Goal: Use online tool/utility: Utilize a website feature to perform a specific function

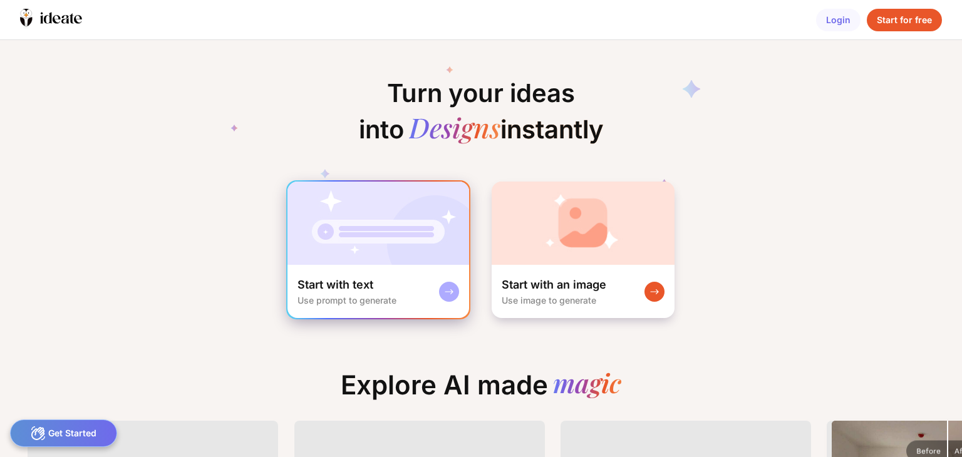
scroll to position [0, 75]
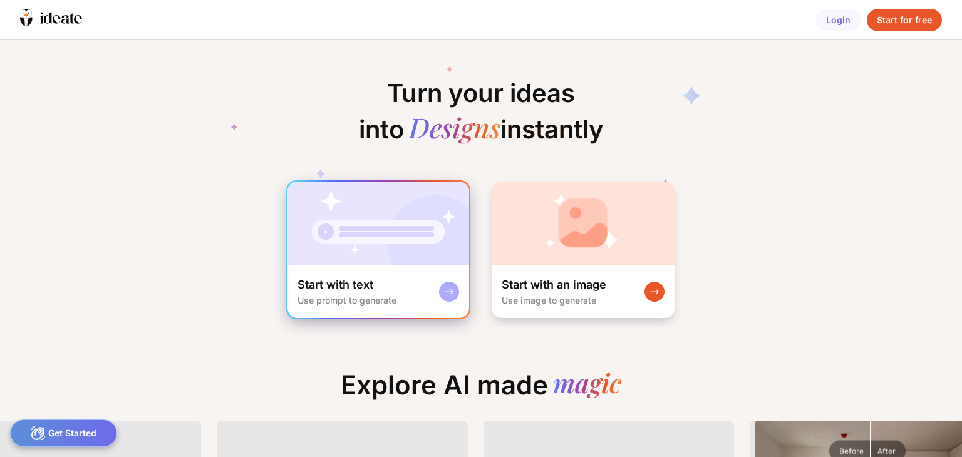
click at [356, 231] on img at bounding box center [379, 223] width 182 height 83
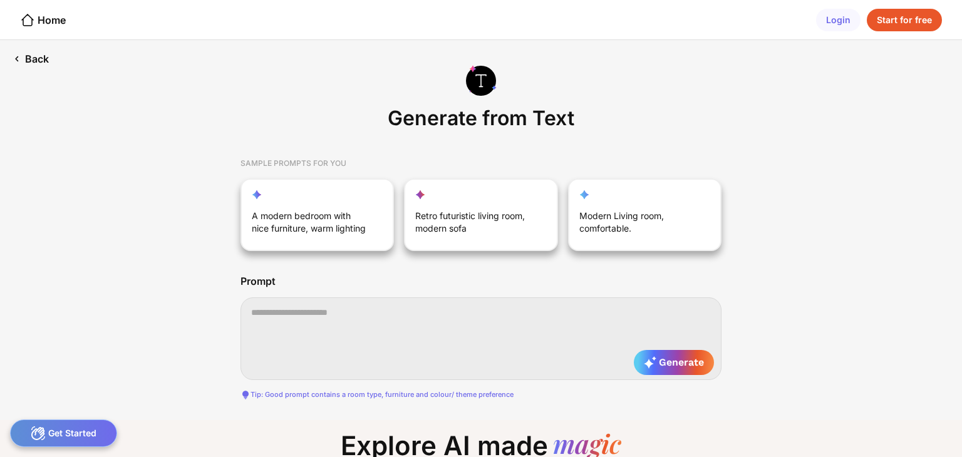
click at [31, 61] on div "Back" at bounding box center [30, 59] width 61 height 38
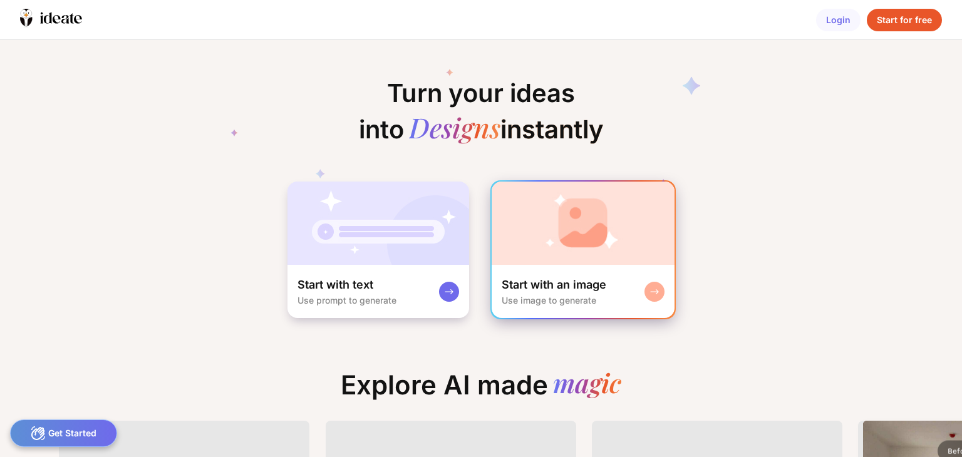
click at [573, 249] on img at bounding box center [583, 223] width 183 height 83
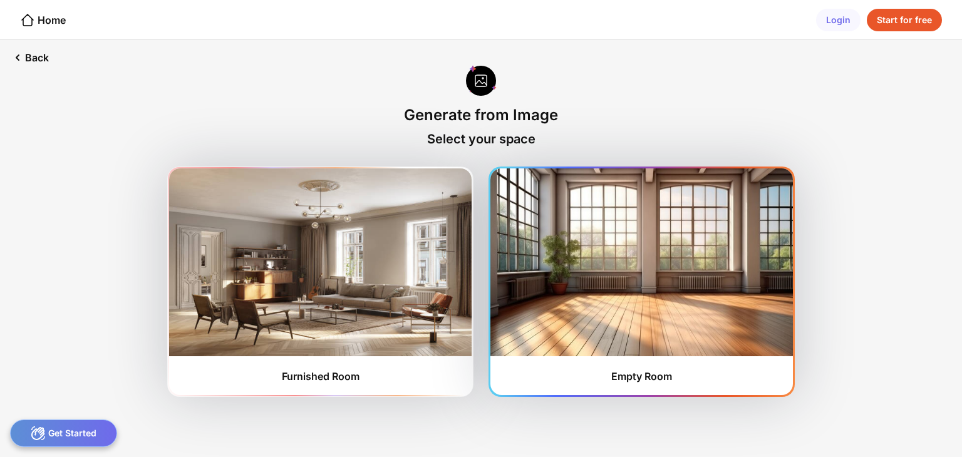
click at [652, 310] on img at bounding box center [642, 263] width 303 height 188
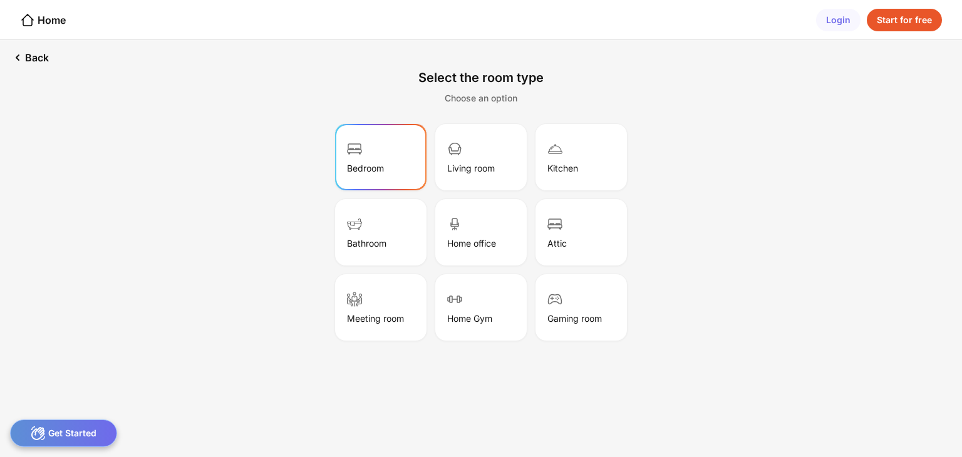
click at [379, 161] on div "Bedroom" at bounding box center [381, 157] width 88 height 63
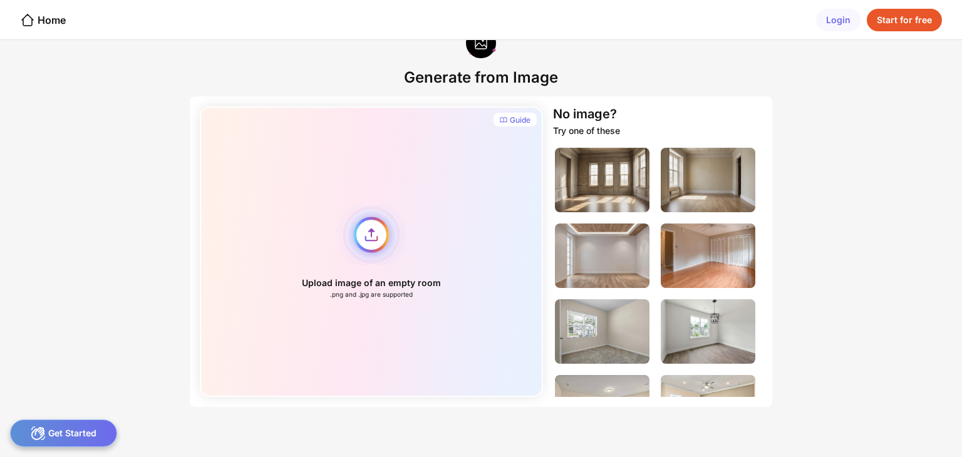
click at [368, 241] on div "Upload image of an empty room .png and .jpg are supported" at bounding box center [371, 252] width 343 height 291
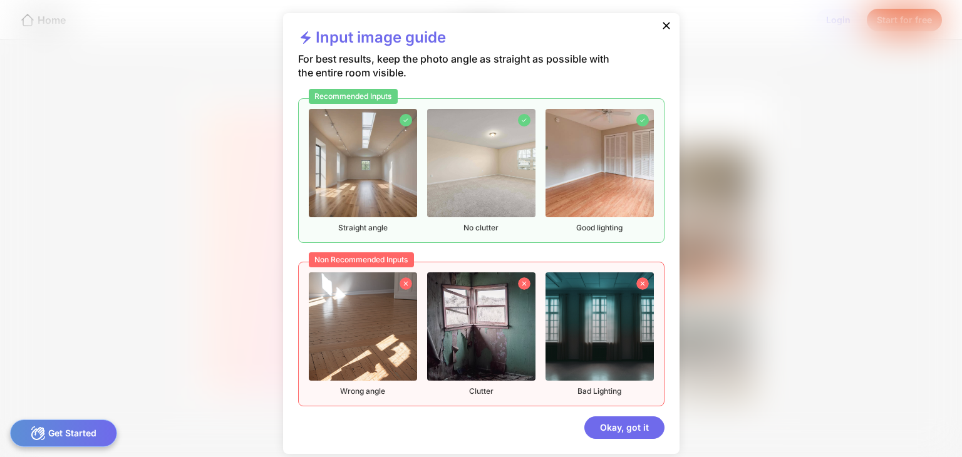
scroll to position [14, 0]
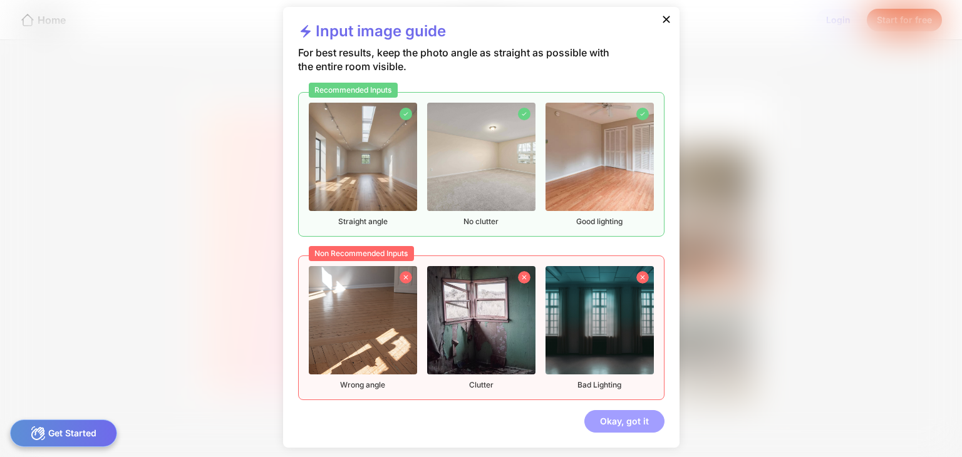
click at [615, 417] on div "Okay, got it" at bounding box center [625, 421] width 80 height 23
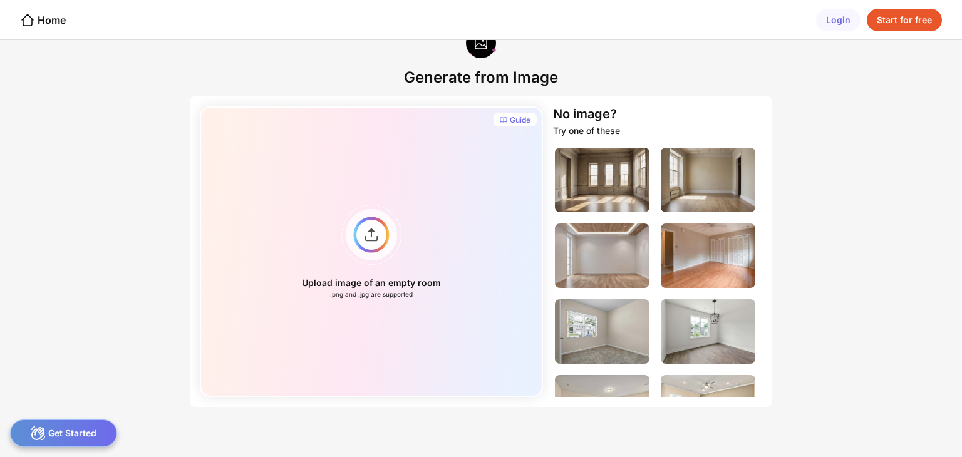
scroll to position [0, 0]
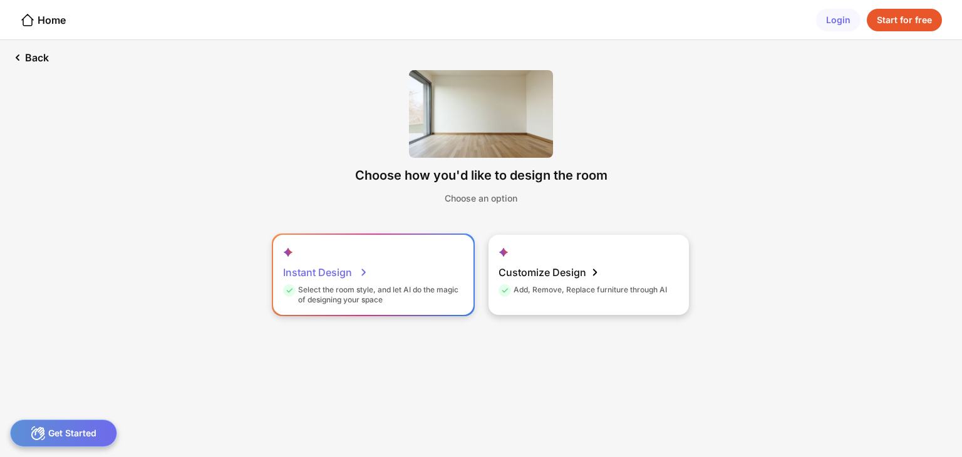
click at [333, 270] on div "Instant Design" at bounding box center [325, 272] width 85 height 25
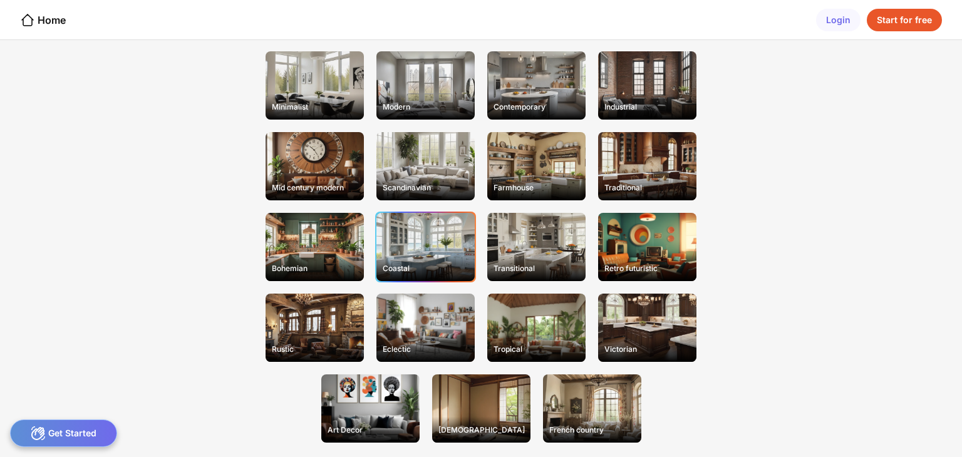
scroll to position [132, 0]
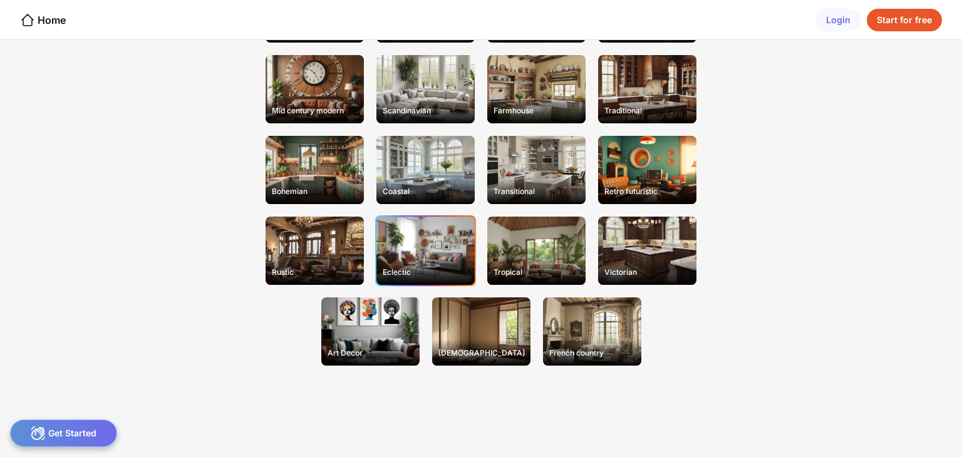
click at [460, 246] on div "Eclectic" at bounding box center [426, 251] width 98 height 68
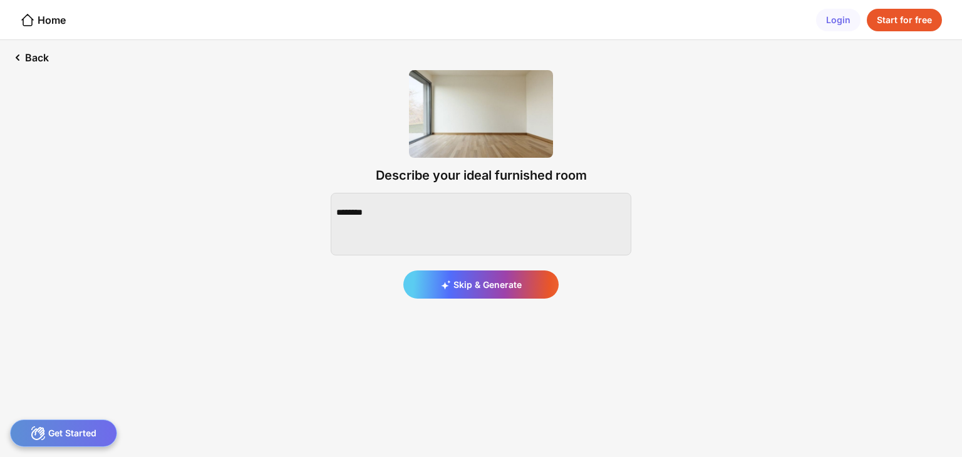
click at [487, 301] on div "Describe your ideal furnished room Skip & Generate" at bounding box center [481, 184] width 341 height 269
click at [483, 296] on div "Skip & Generate" at bounding box center [480, 285] width 155 height 28
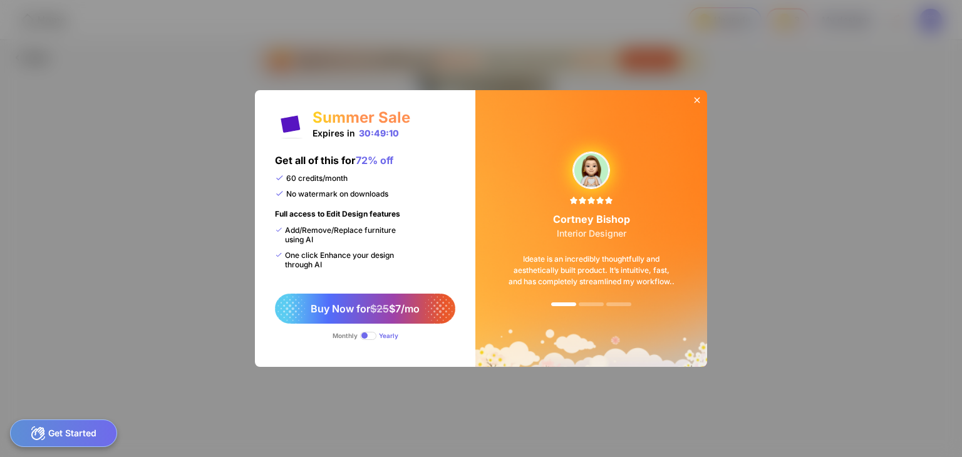
click at [365, 338] on span at bounding box center [368, 336] width 16 height 8
click at [367, 336] on span at bounding box center [368, 336] width 16 height 8
click at [695, 103] on icon at bounding box center [697, 100] width 10 height 10
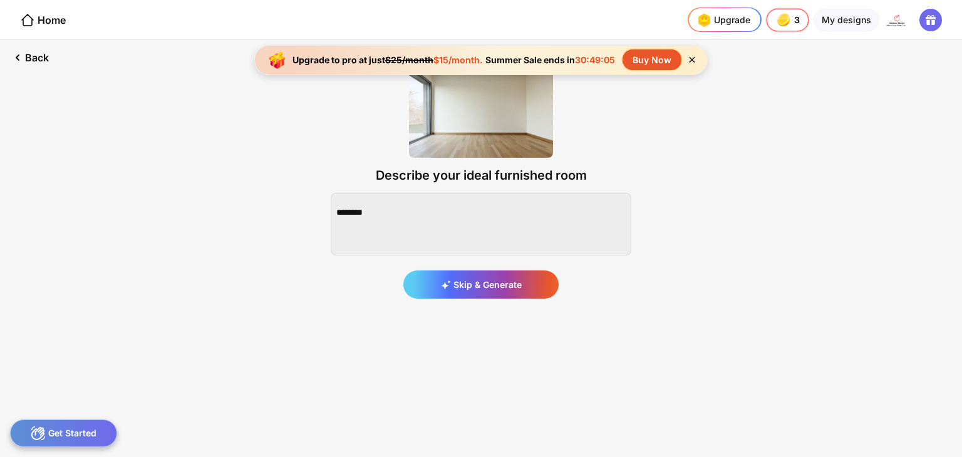
click at [694, 63] on icon at bounding box center [692, 60] width 11 height 11
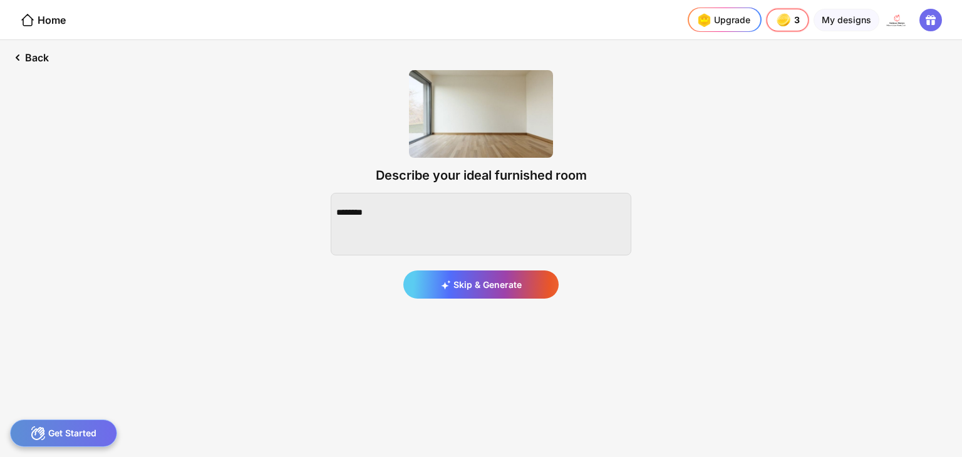
click at [475, 274] on div "Skip & Generate" at bounding box center [480, 285] width 155 height 28
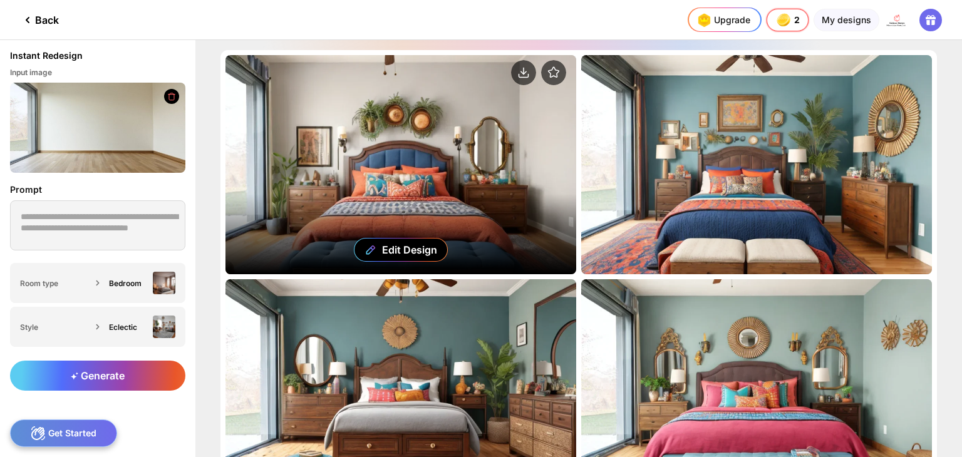
click at [408, 166] on div "Edit Design" at bounding box center [401, 164] width 351 height 219
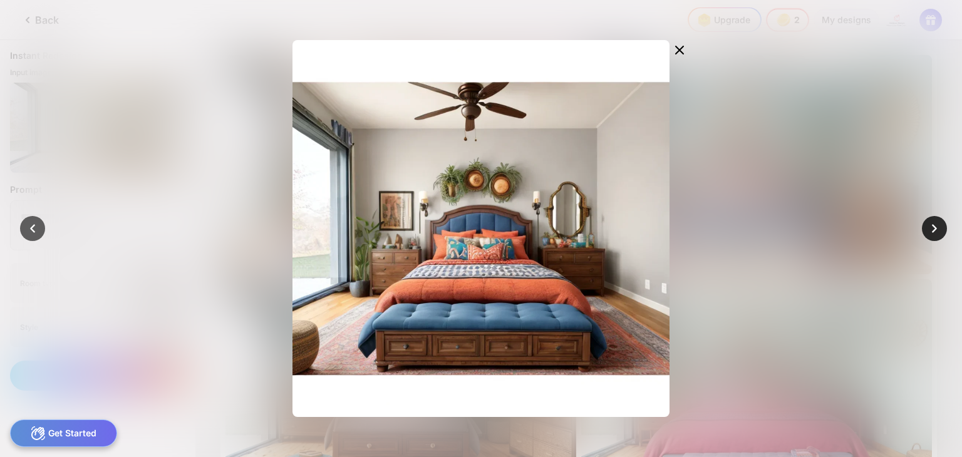
click at [934, 234] on icon at bounding box center [935, 229] width 18 height 18
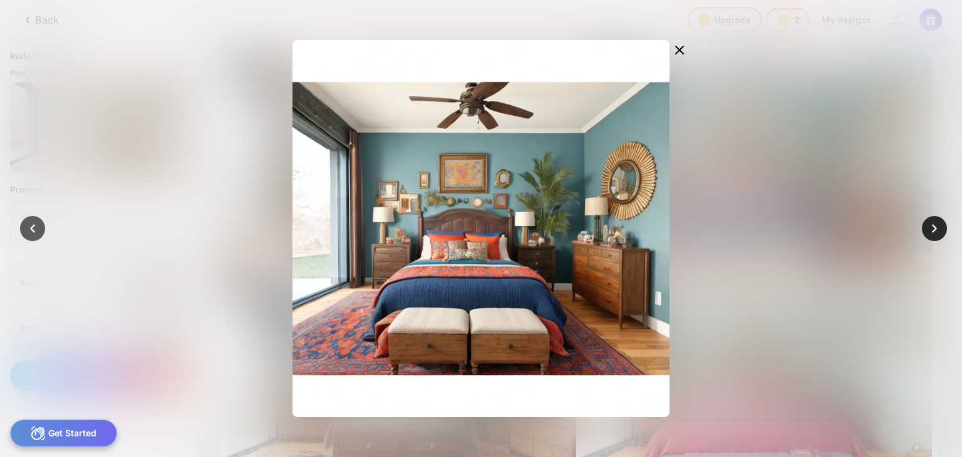
click at [934, 234] on icon at bounding box center [935, 229] width 18 height 18
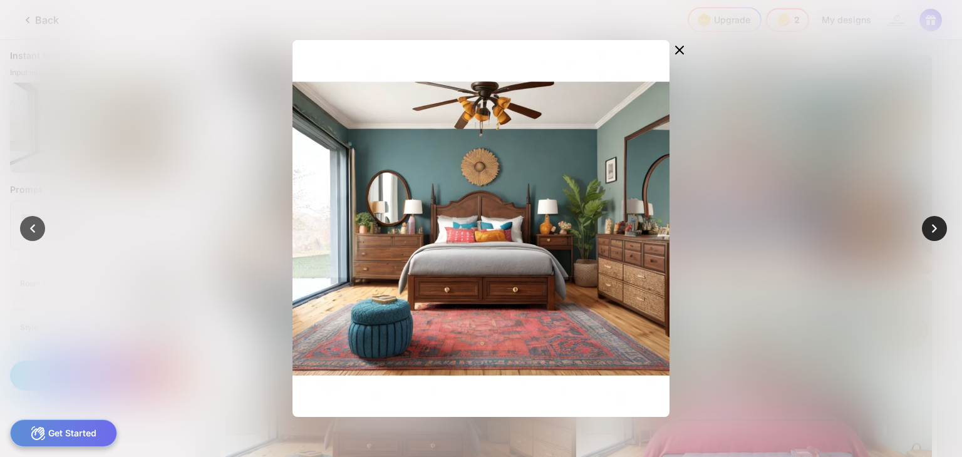
click at [934, 234] on icon at bounding box center [935, 229] width 18 height 18
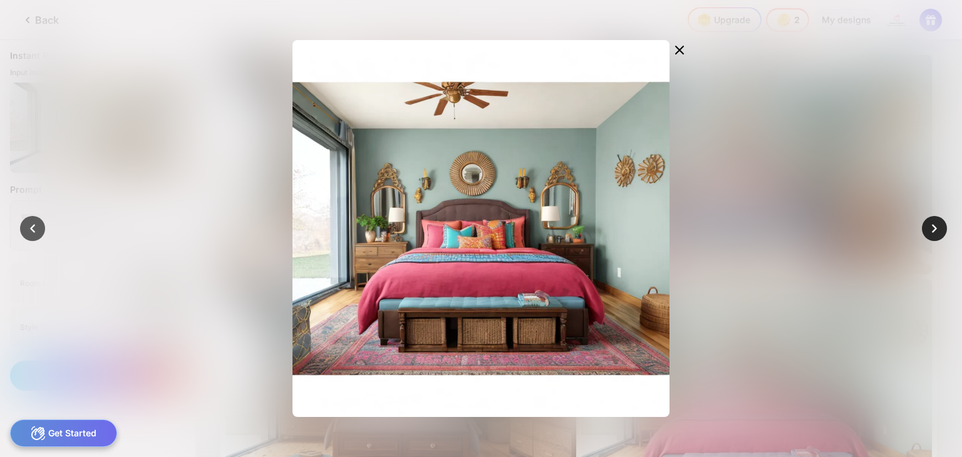
click at [934, 234] on icon at bounding box center [935, 229] width 18 height 18
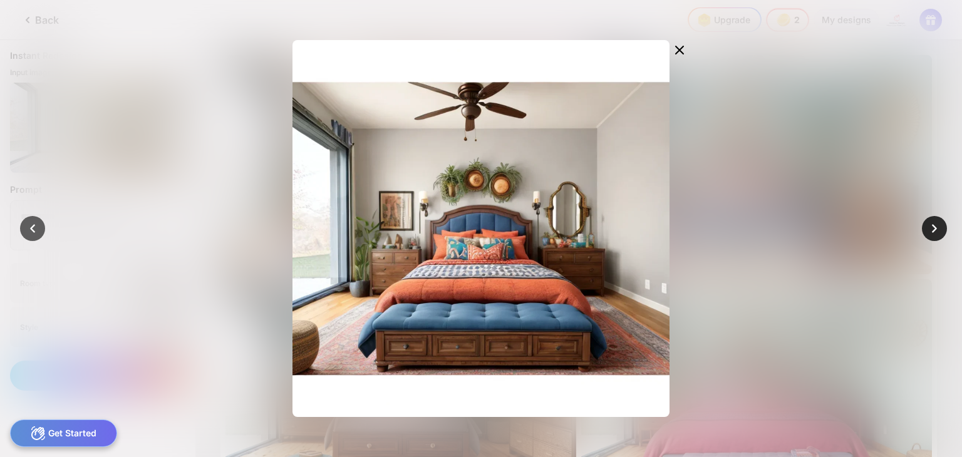
click at [934, 234] on icon at bounding box center [935, 229] width 18 height 18
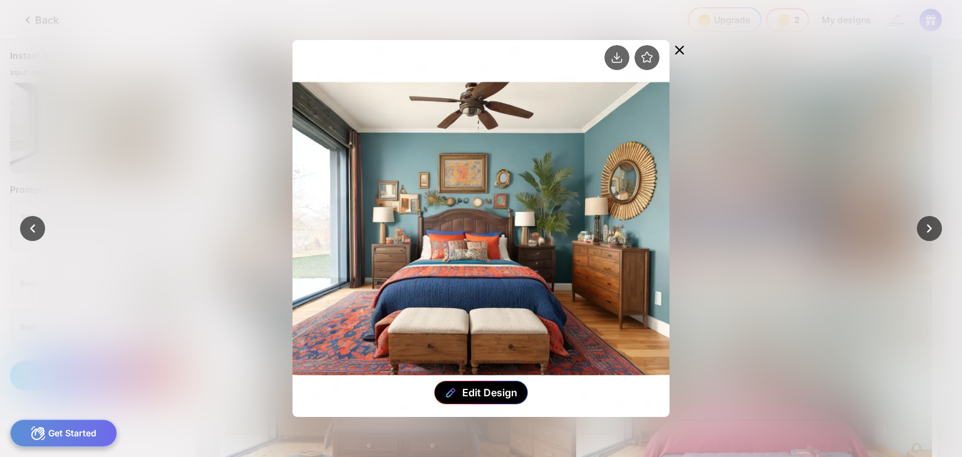
click at [679, 48] on icon at bounding box center [680, 50] width 8 height 8
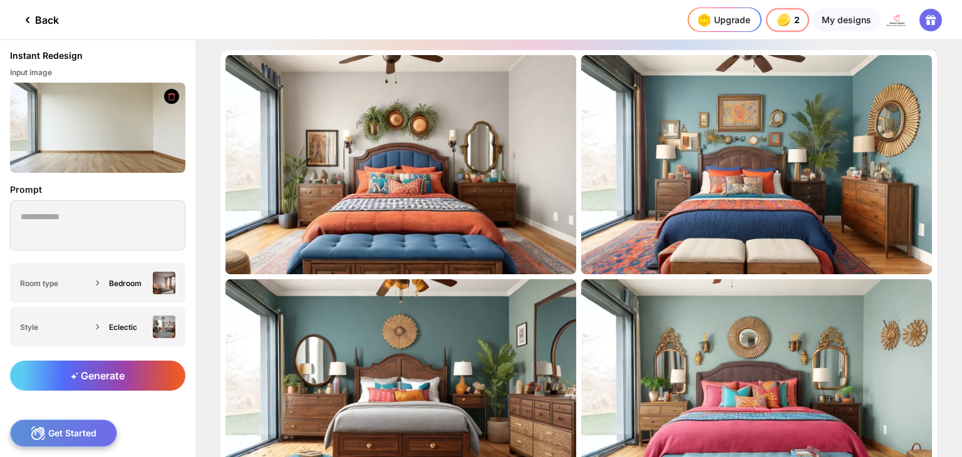
click at [35, 16] on div "Back" at bounding box center [39, 20] width 39 height 15
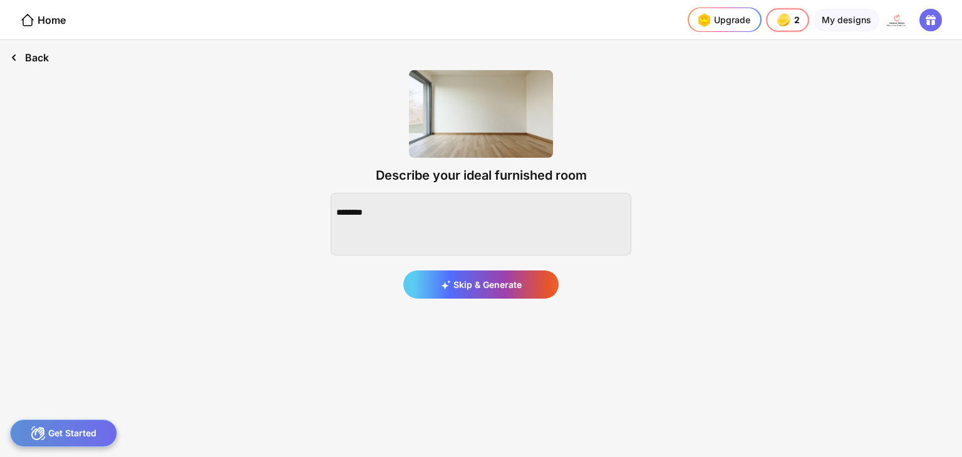
click at [26, 61] on div "Back" at bounding box center [29, 57] width 59 height 35
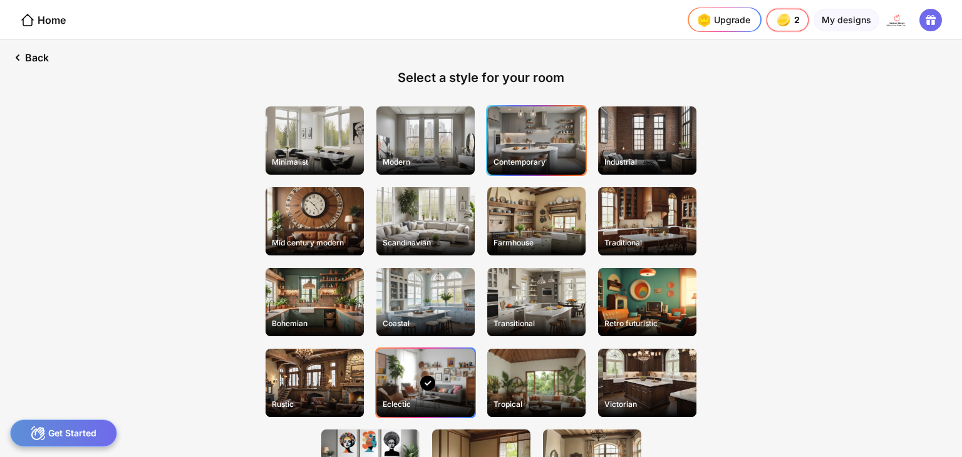
click at [529, 133] on div "Contemporary" at bounding box center [536, 141] width 98 height 68
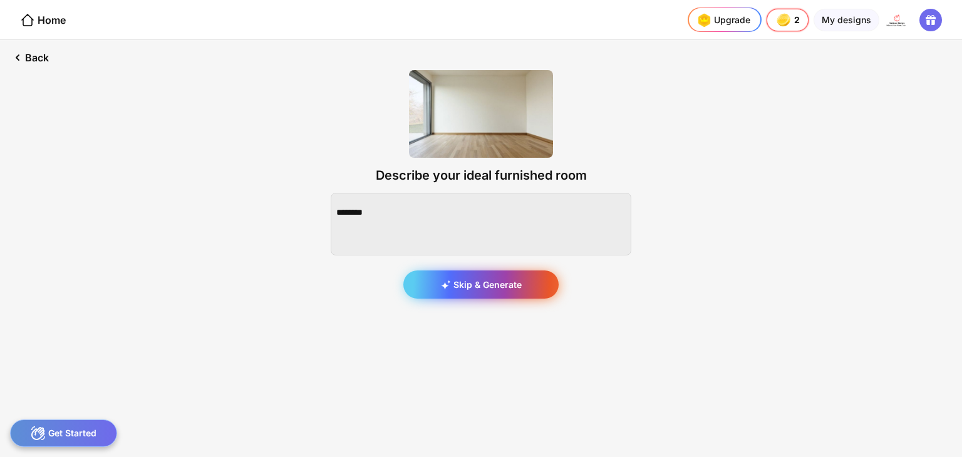
click at [457, 286] on div "Skip & Generate" at bounding box center [480, 285] width 155 height 28
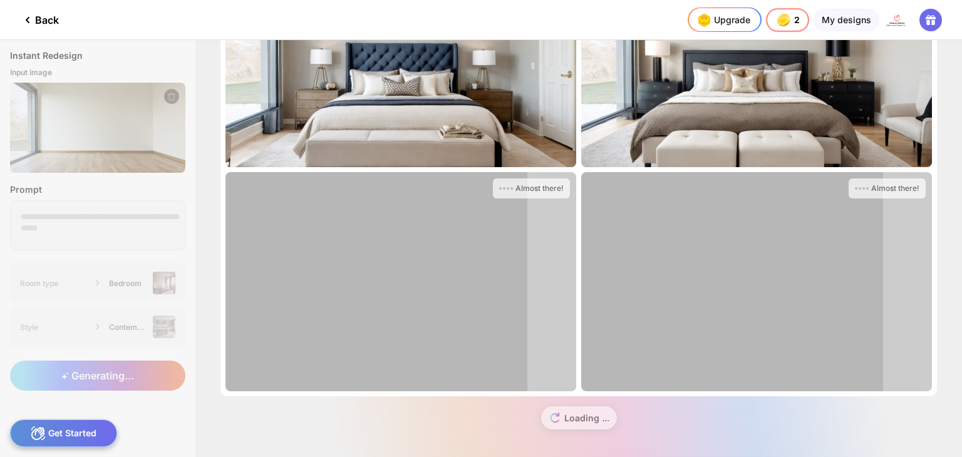
scroll to position [108, 0]
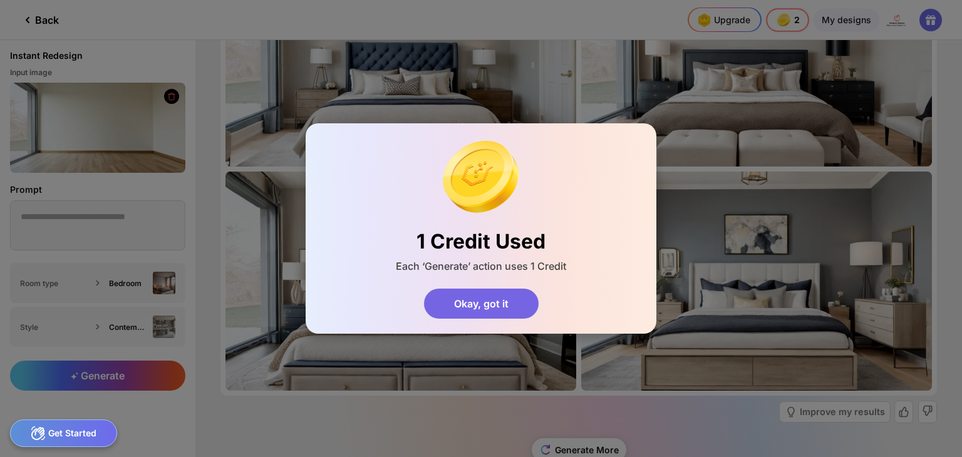
click at [490, 305] on div "Okay, got it" at bounding box center [481, 304] width 115 height 30
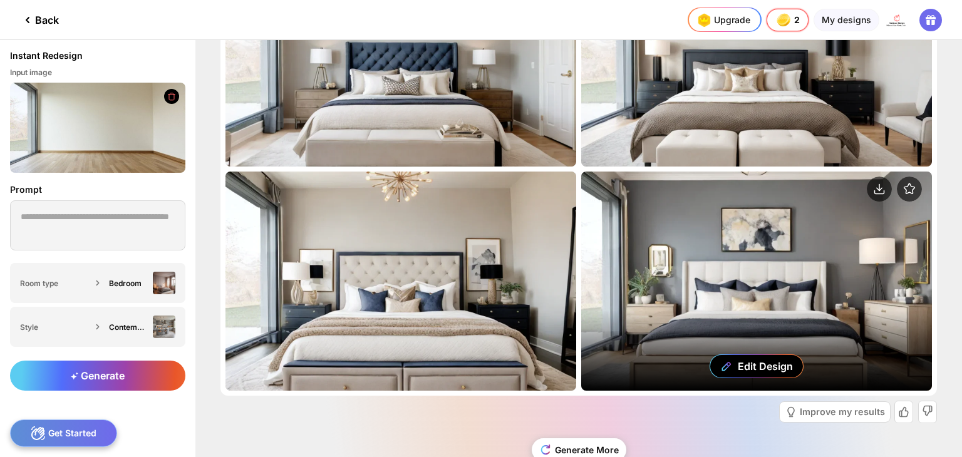
click at [744, 268] on div "Edit Design" at bounding box center [756, 281] width 351 height 219
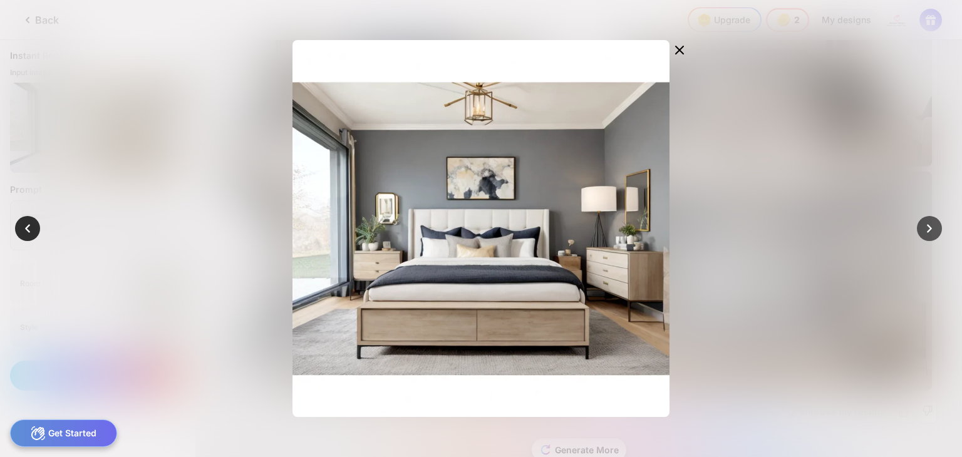
click at [33, 231] on icon at bounding box center [28, 229] width 18 height 18
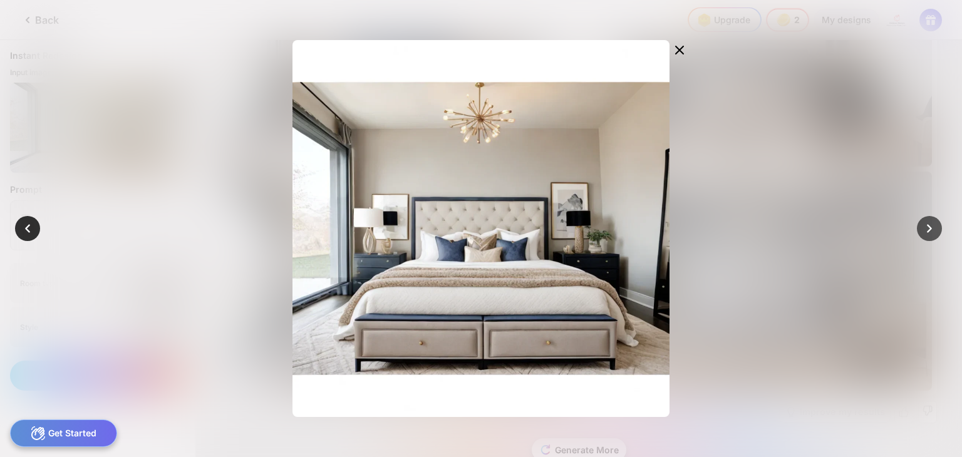
click at [33, 231] on icon at bounding box center [28, 229] width 18 height 18
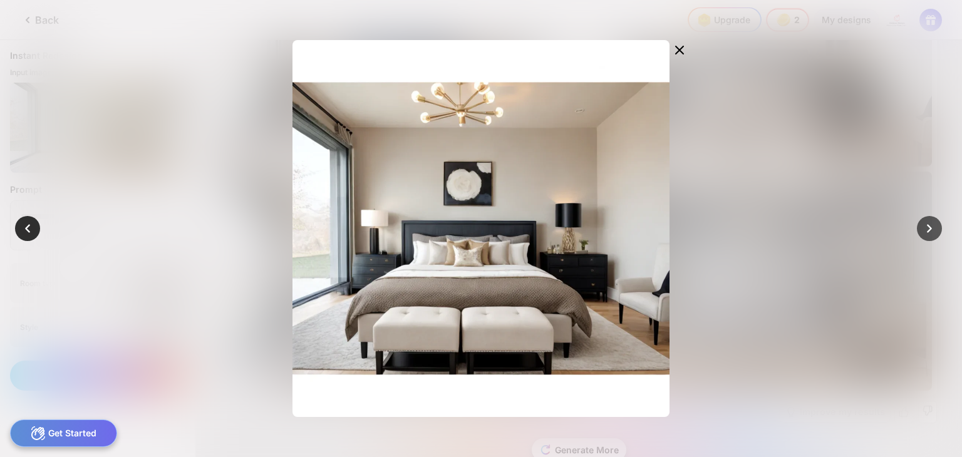
click at [34, 232] on icon at bounding box center [28, 229] width 18 height 18
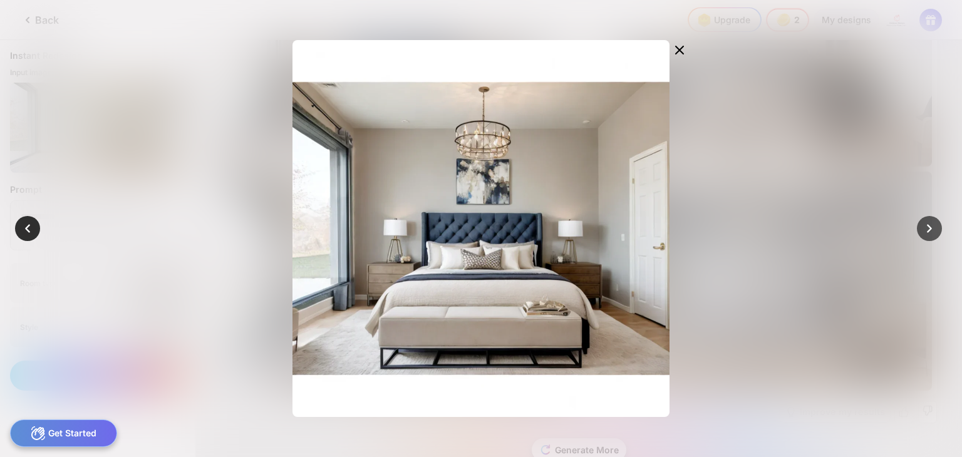
click at [34, 232] on icon at bounding box center [28, 229] width 18 height 18
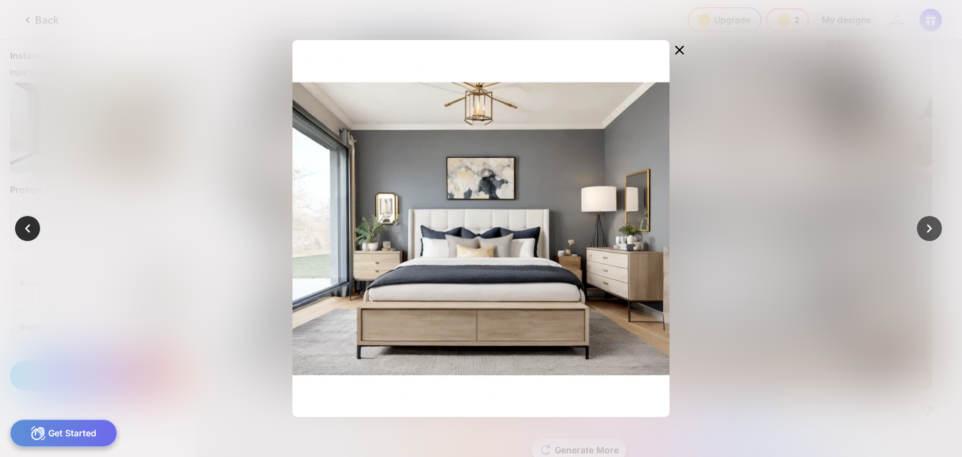
click at [34, 232] on icon at bounding box center [28, 229] width 18 height 18
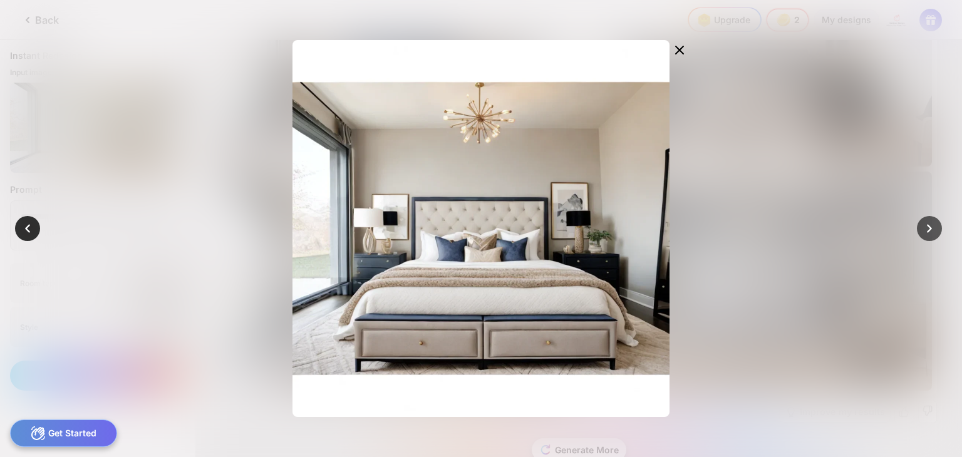
click at [34, 232] on icon at bounding box center [28, 229] width 18 height 18
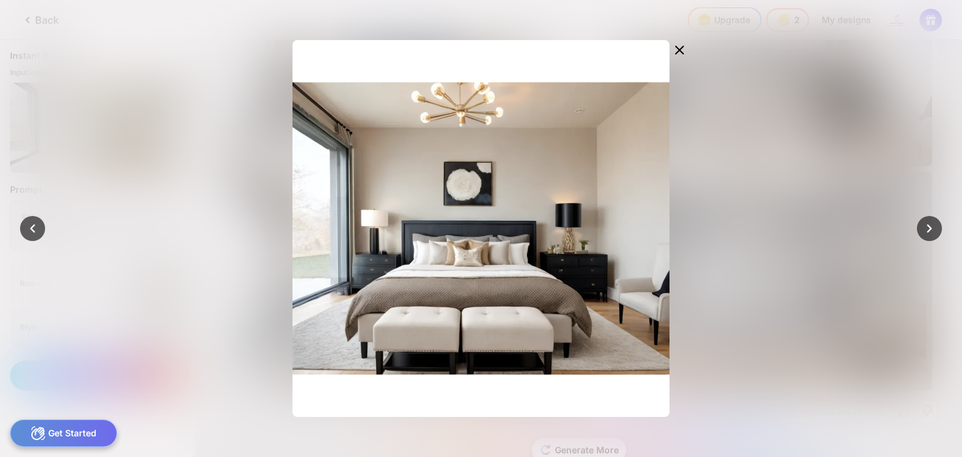
click at [787, 108] on div at bounding box center [481, 228] width 962 height 457
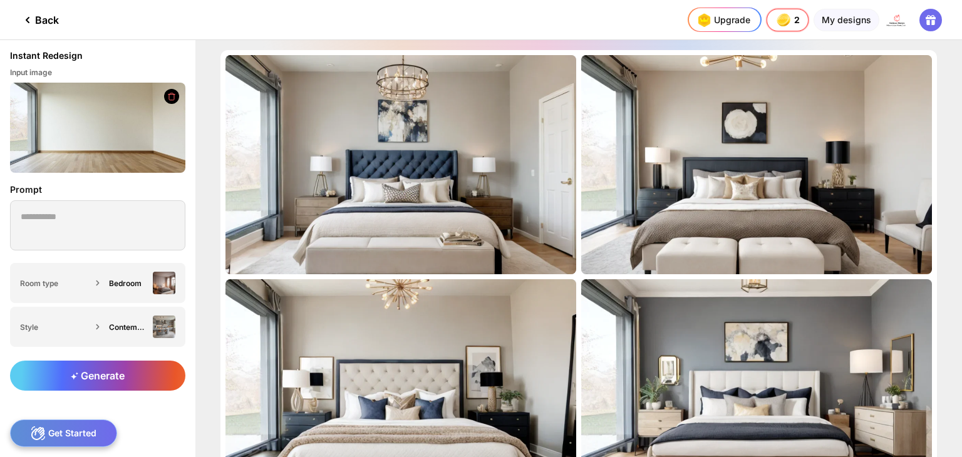
scroll to position [0, 0]
click at [705, 18] on img at bounding box center [704, 20] width 20 height 20
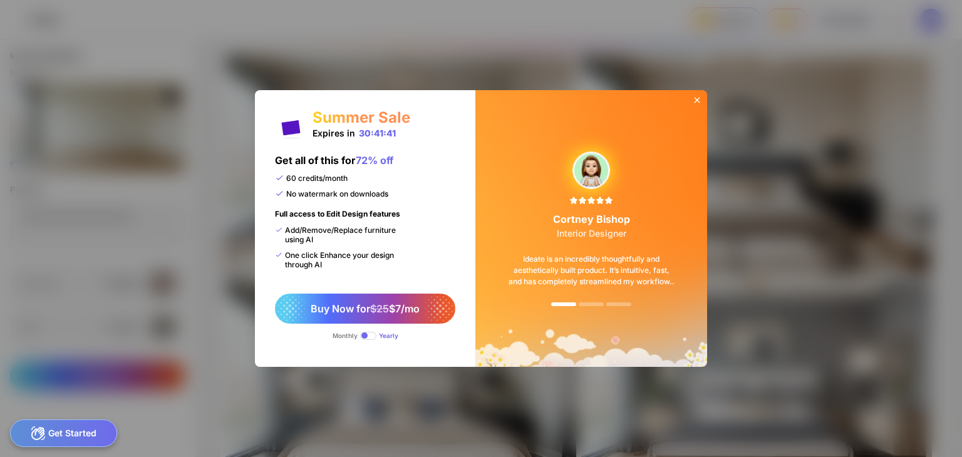
click at [367, 336] on span at bounding box center [368, 336] width 16 height 8
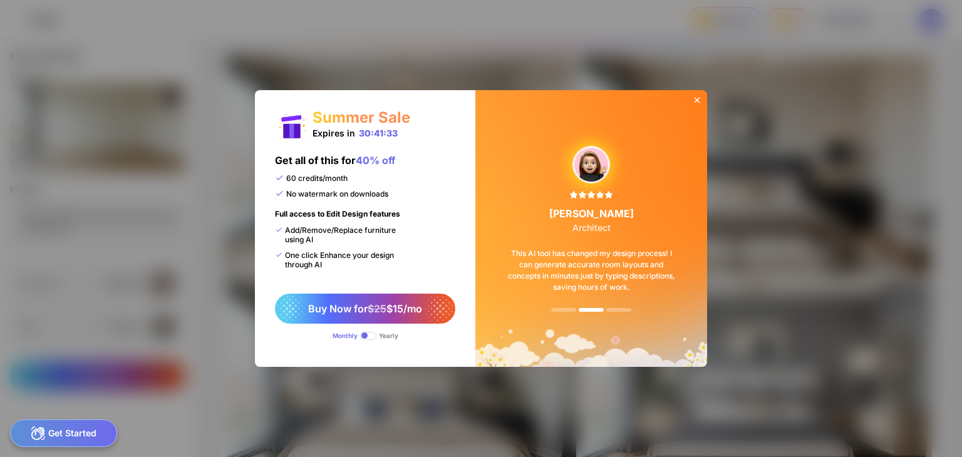
click at [375, 336] on span at bounding box center [368, 336] width 16 height 8
click at [699, 101] on icon at bounding box center [697, 100] width 10 height 10
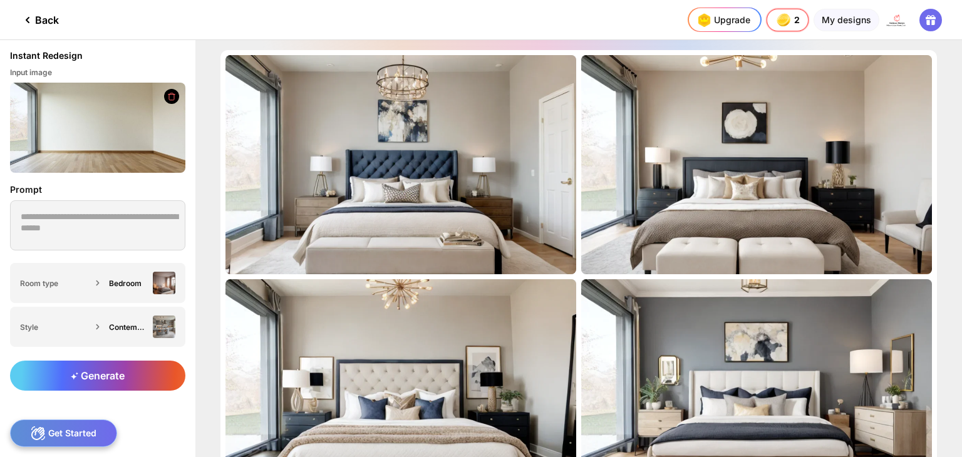
click at [46, 18] on div "Back" at bounding box center [39, 20] width 39 height 15
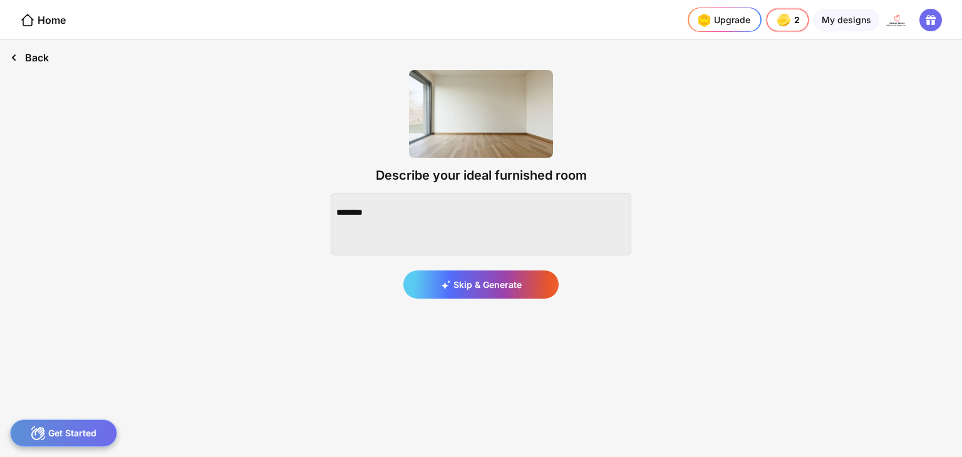
click at [43, 54] on div "Back" at bounding box center [29, 57] width 59 height 35
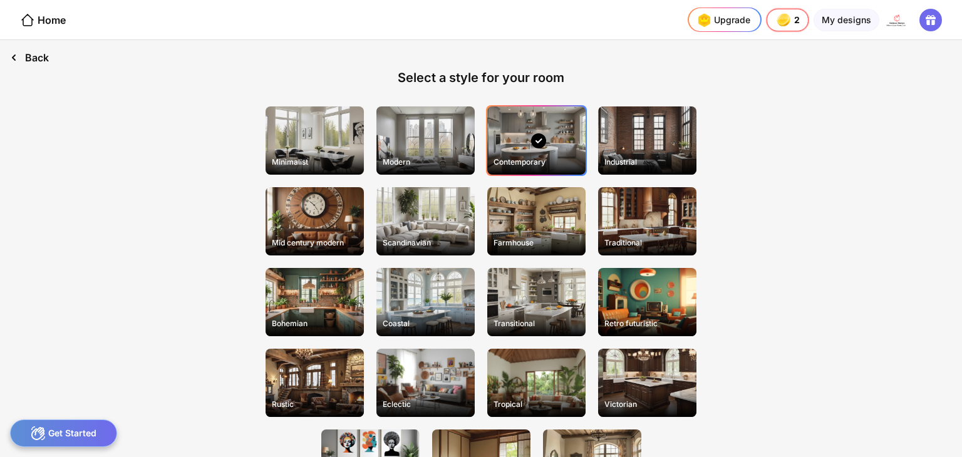
click at [16, 53] on icon at bounding box center [13, 57] width 15 height 15
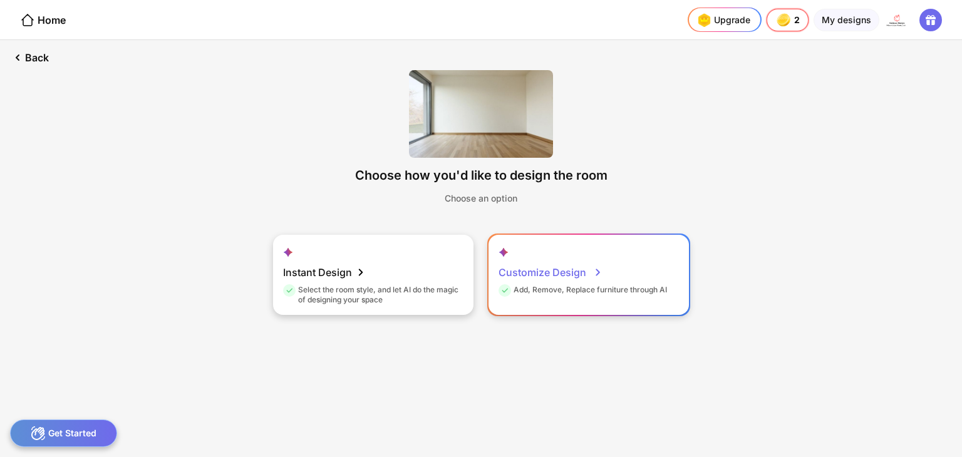
click at [548, 274] on div "Customize Design" at bounding box center [551, 272] width 104 height 25
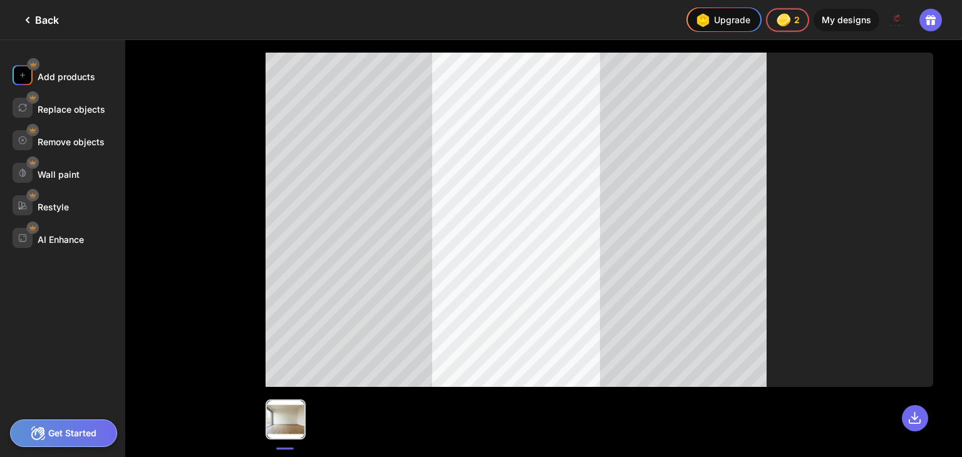
click at [73, 76] on div "Add products" at bounding box center [67, 76] width 58 height 11
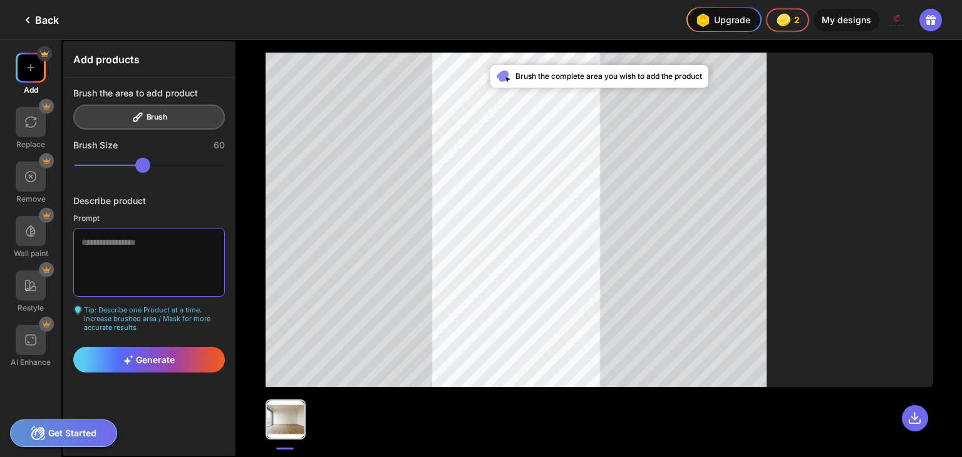
click at [135, 252] on textarea at bounding box center [149, 262] width 152 height 69
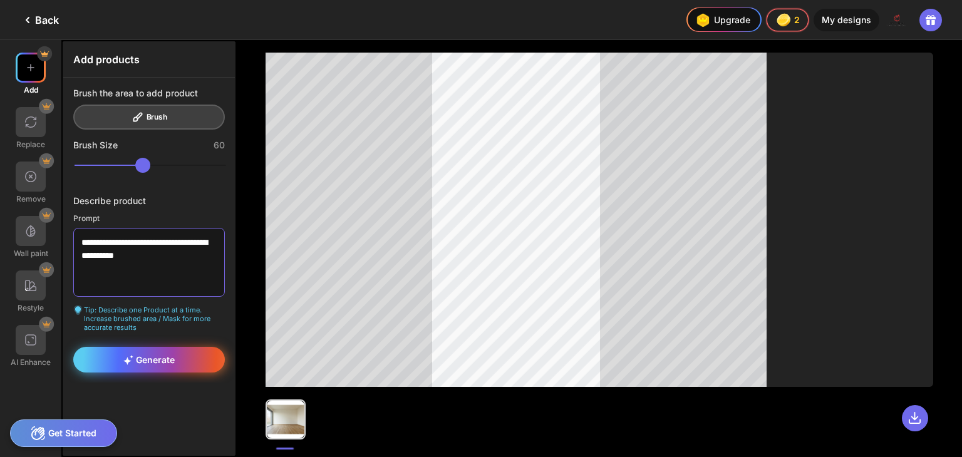
type textarea "**********"
click at [135, 347] on div "Generate" at bounding box center [149, 360] width 152 height 26
click at [157, 360] on span "Generate" at bounding box center [148, 360] width 51 height 11
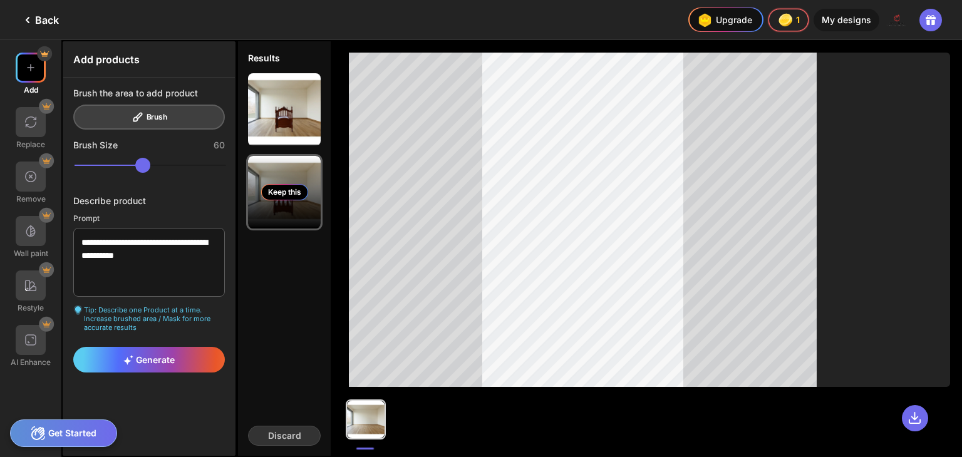
click at [296, 202] on div "Keep this" at bounding box center [284, 192] width 73 height 73
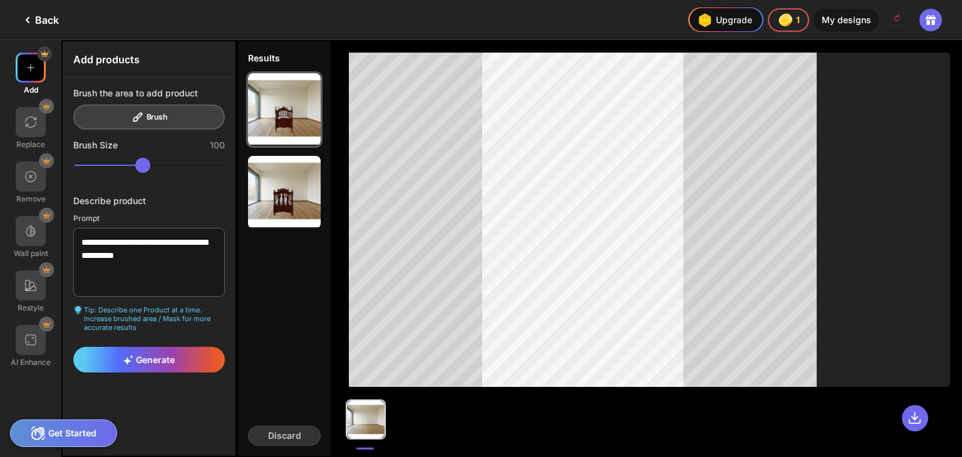
drag, startPoint x: 181, startPoint y: 169, endPoint x: 222, endPoint y: 169, distance: 40.7
type input "***"
click at [222, 169] on input "range" at bounding box center [151, 165] width 152 height 15
